Goal: Find specific page/section: Find specific page/section

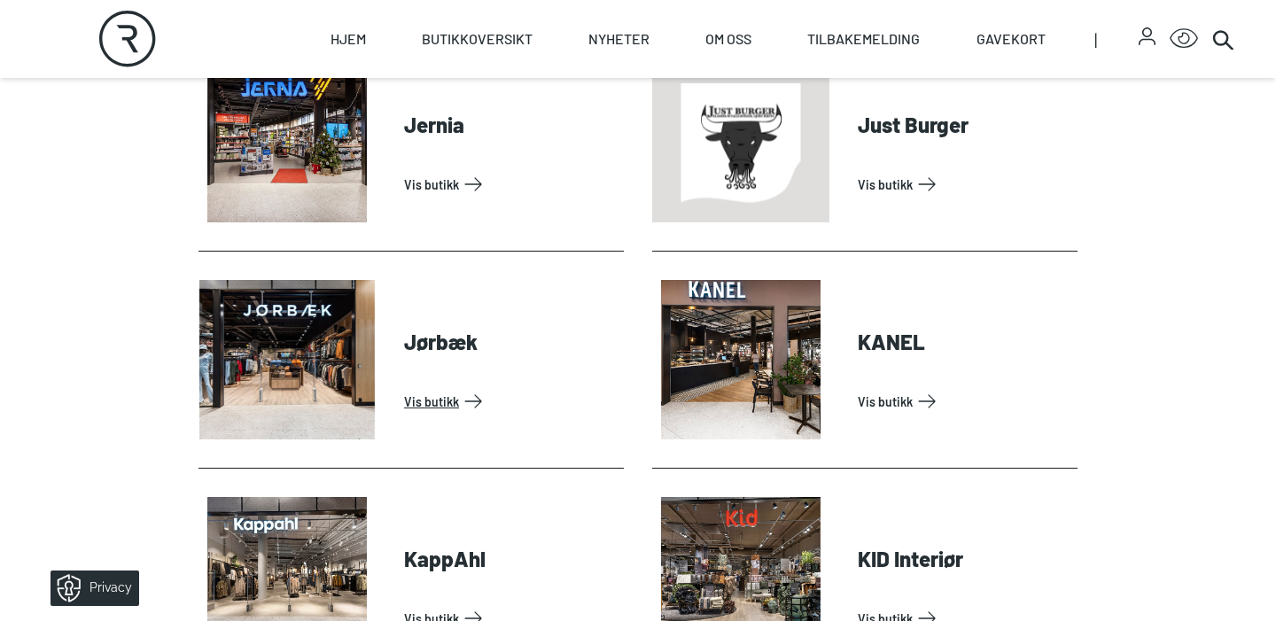
scroll to position [1895, 0]
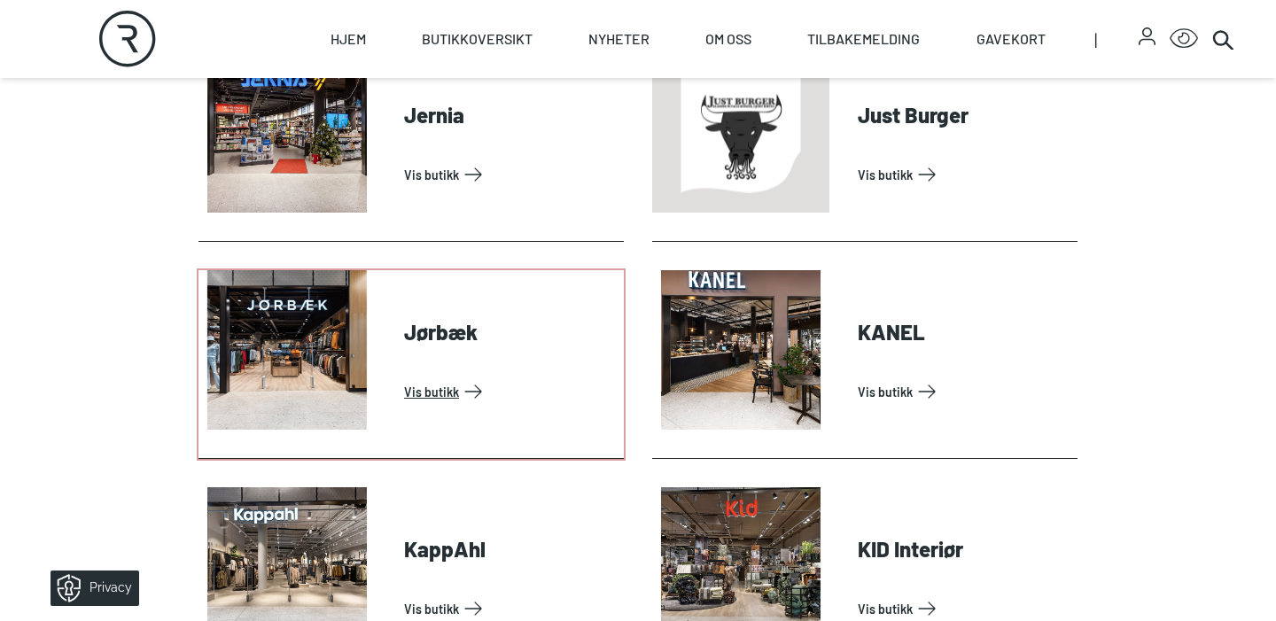
click at [441, 378] on link "Vis butikk" at bounding box center [510, 392] width 213 height 28
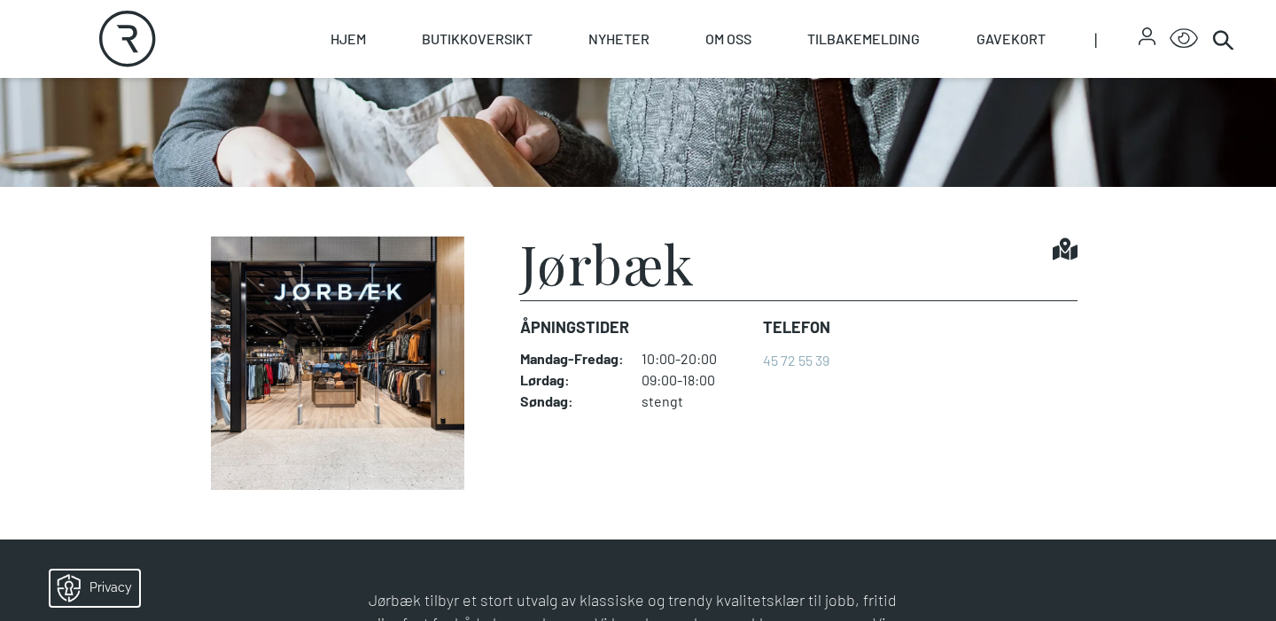
scroll to position [335, 0]
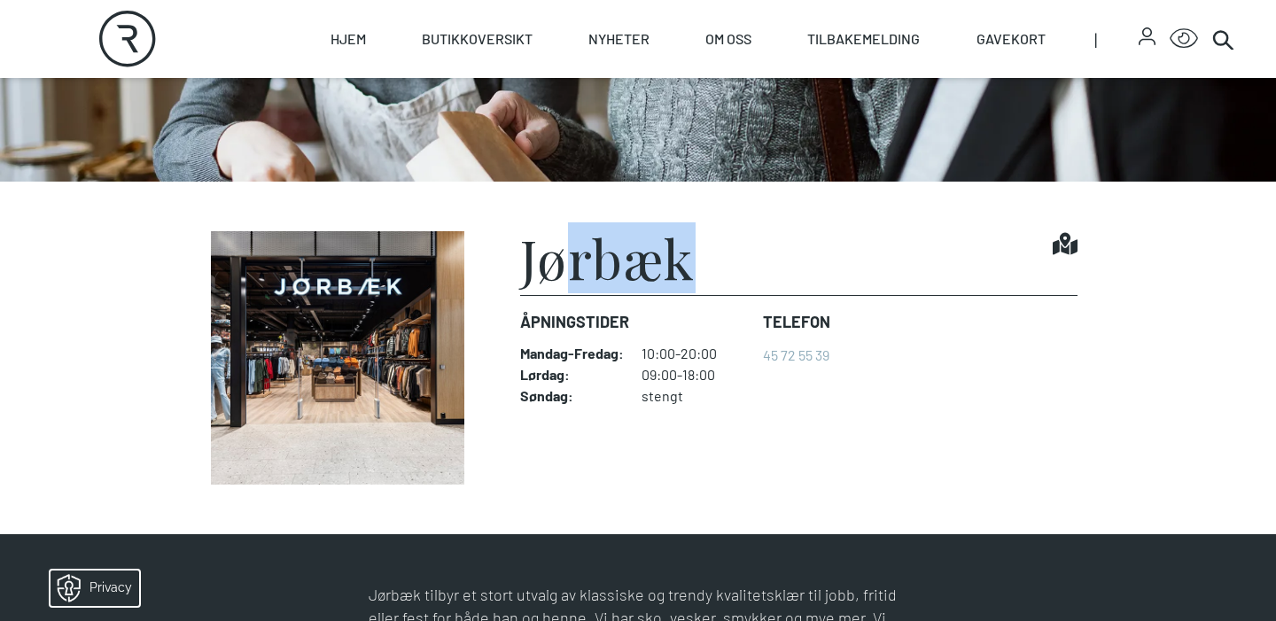
drag, startPoint x: 715, startPoint y: 265, endPoint x: 542, endPoint y: 260, distance: 173.8
click at [543, 260] on div "Jørbæk Find it!" at bounding box center [799, 263] width 558 height 64
click at [542, 260] on h1 "Jørbæk" at bounding box center [608, 257] width 176 height 53
drag, startPoint x: 518, startPoint y: 258, endPoint x: 706, endPoint y: 264, distance: 188.0
click at [706, 265] on figure "Jørbæk Find it! Åpningstider Mandag - Fredag : 10:00-20:00 Lørdag : 09:00-18:00…" at bounding box center [638, 358] width 879 height 254
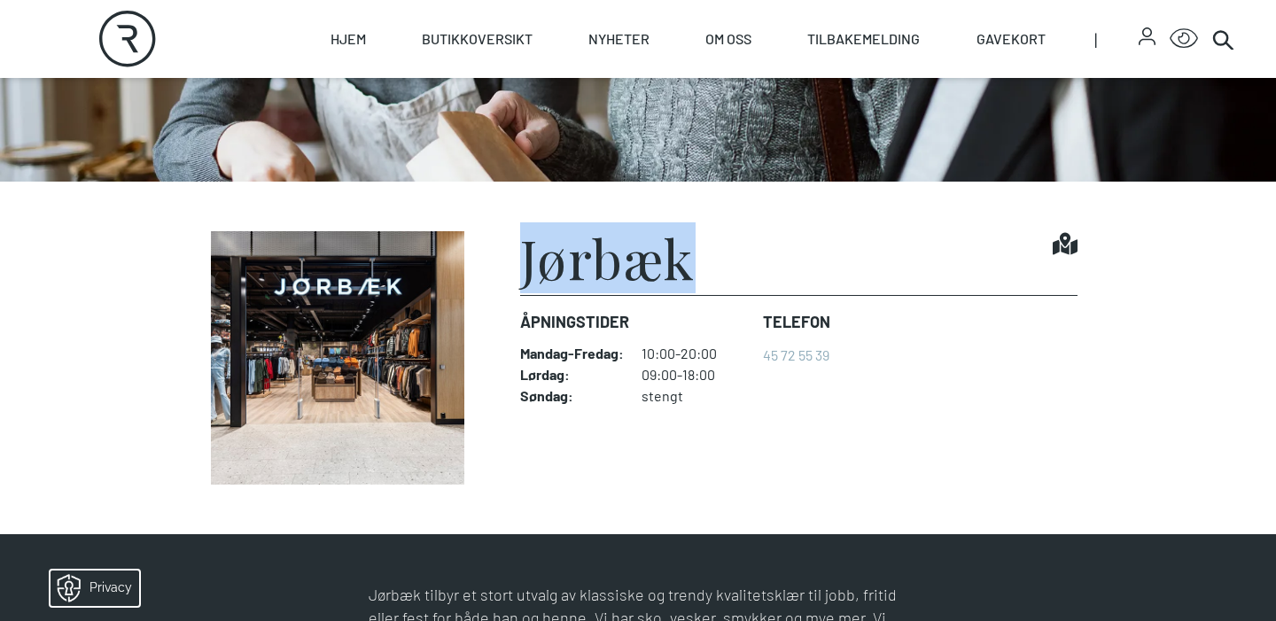
copy h1 "Jørbæk"
